Goal: Browse casually

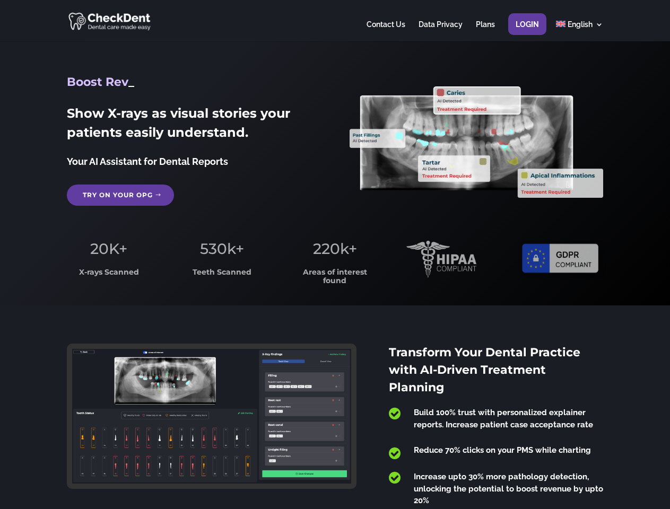
click at [335, 255] on span "220k+" at bounding box center [335, 249] width 44 height 18
click at [335, 21] on div at bounding box center [335, 20] width 536 height 41
click at [335, 255] on span "220k+" at bounding box center [335, 249] width 44 height 18
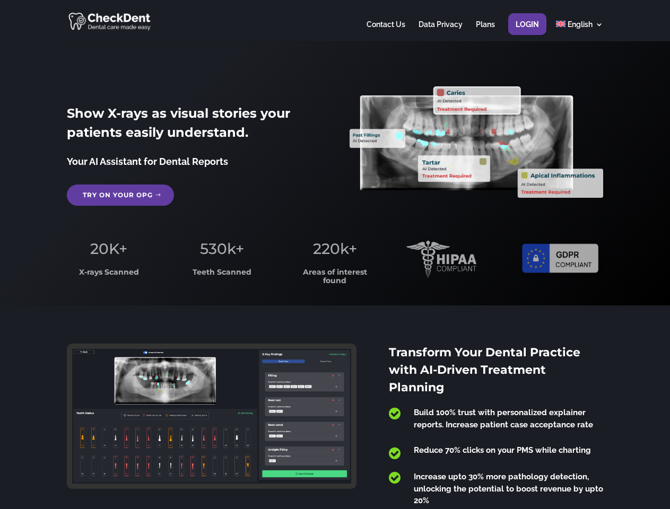
click at [335, 21] on div at bounding box center [335, 20] width 536 height 41
